Goal: Transaction & Acquisition: Purchase product/service

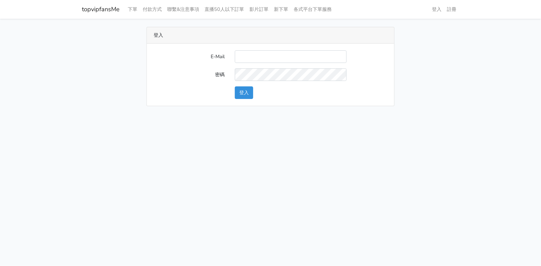
type input "[EMAIL_ADDRESS][DOMAIN_NAME]"
click at [248, 89] on button "登入" at bounding box center [244, 92] width 18 height 13
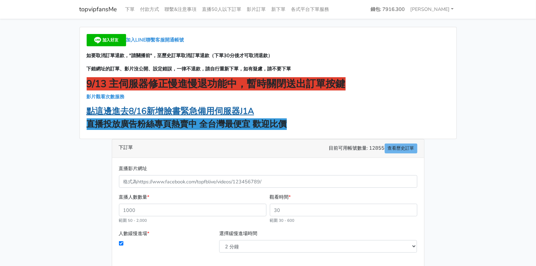
click at [181, 114] on strong "點這邊進去8/16新增臉書緊急備用伺服器J1A" at bounding box center [170, 111] width 167 height 12
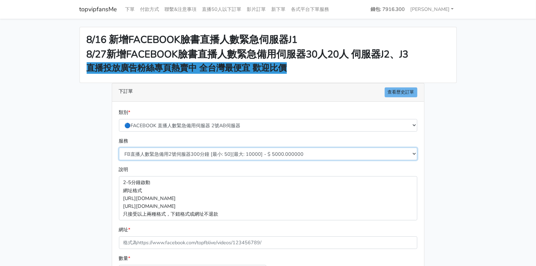
click at [255, 154] on select "FB直播人數緊急備用2號伺服器300分鐘 [最小: 50][最大: 10000] - $ 5000.000000 FB直播人數緊急備用2號伺服器60分鐘 [最…" at bounding box center [268, 153] width 298 height 13
select select "578"
click at [119, 147] on select "FB直播人數緊急備用2號伺服器300分鐘 [最小: 50][最大: 10000] - $ 5000.000000 FB直播人數緊急備用2號伺服器60分鐘 [最…" at bounding box center [268, 153] width 298 height 13
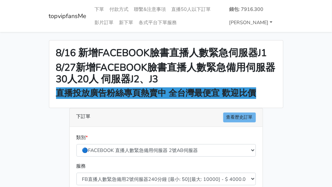
click at [275, 25] on link "薛小姐" at bounding box center [250, 22] width 49 height 13
click at [268, 36] on link "登出" at bounding box center [248, 38] width 54 height 11
